Goal: Task Accomplishment & Management: Manage account settings

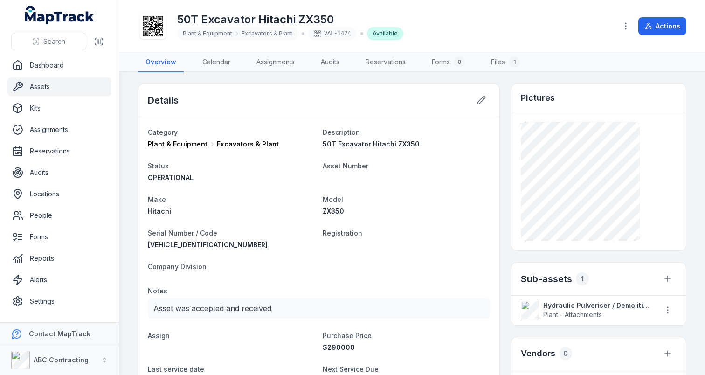
scroll to position [57, 0]
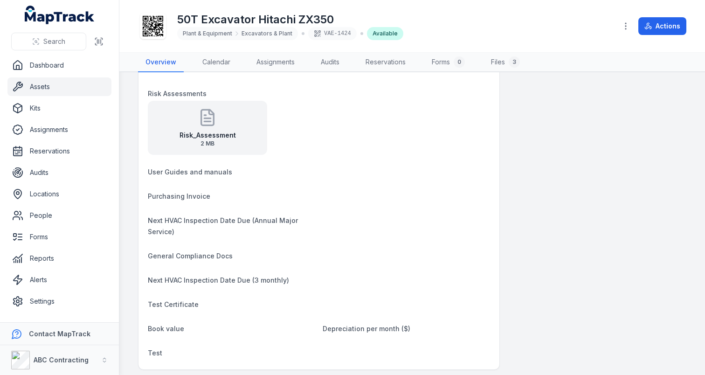
scroll to position [546, 0]
click at [70, 306] on link "Settings" at bounding box center [59, 301] width 104 height 19
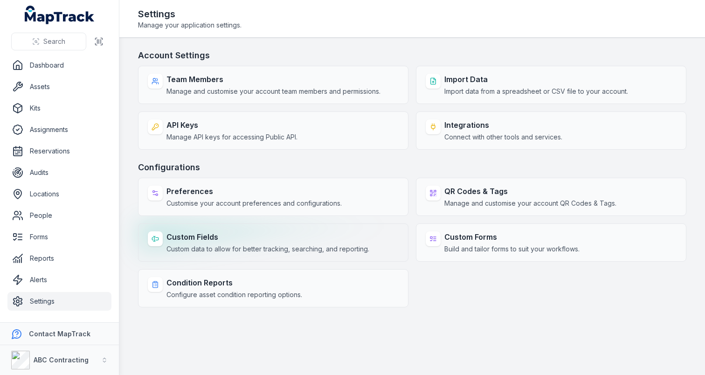
click at [269, 236] on strong "Custom Fields" at bounding box center [267, 236] width 203 height 11
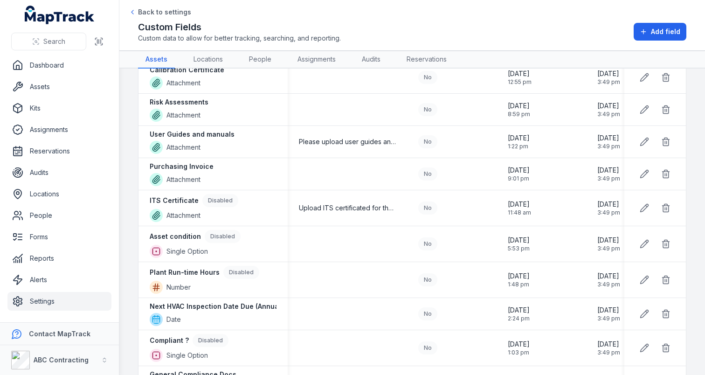
scroll to position [963, 0]
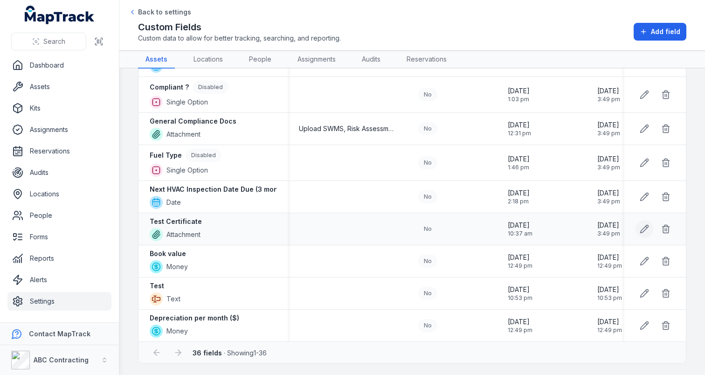
click at [647, 226] on icon at bounding box center [645, 226] width 1 height 1
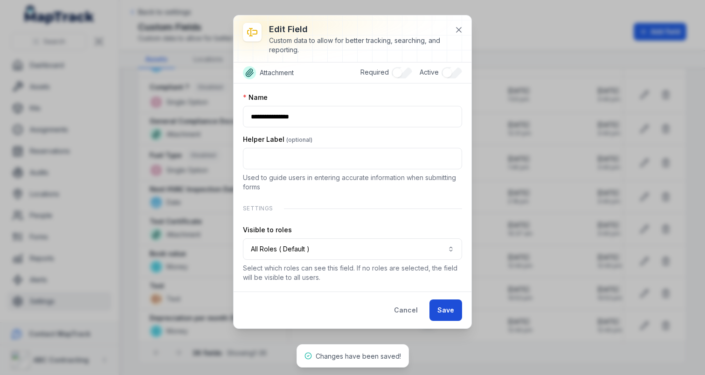
click at [442, 313] on button "Save" at bounding box center [445, 309] width 33 height 21
